Goal: Transaction & Acquisition: Download file/media

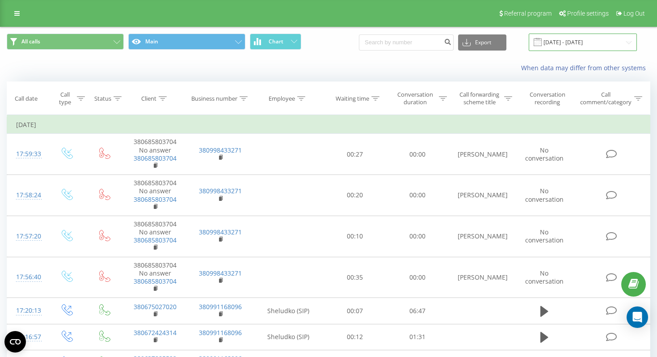
click at [573, 44] on input "[DATE] - [DATE]" at bounding box center [583, 42] width 108 height 17
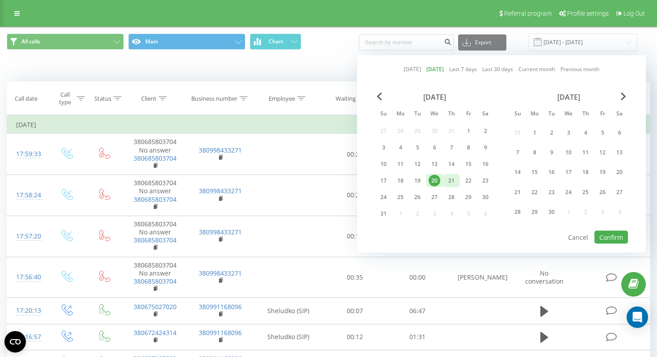
click at [451, 181] on div "21" at bounding box center [452, 181] width 12 height 12
click at [606, 237] on button "Confirm" at bounding box center [612, 237] width 34 height 13
type input "[DATE] - [DATE]"
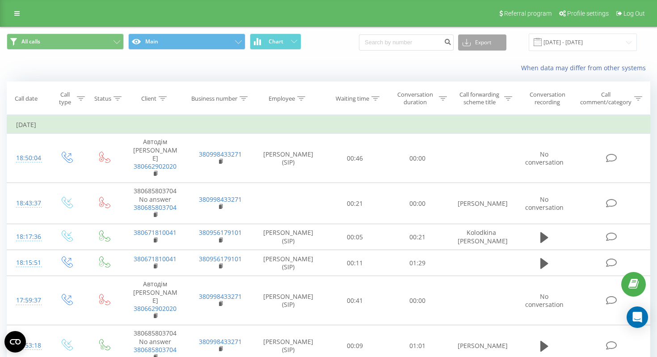
click at [493, 48] on button "Export" at bounding box center [482, 42] width 48 height 16
click at [491, 89] on div ".xlsx" at bounding box center [482, 91] width 47 height 16
